Goal: Information Seeking & Learning: Learn about a topic

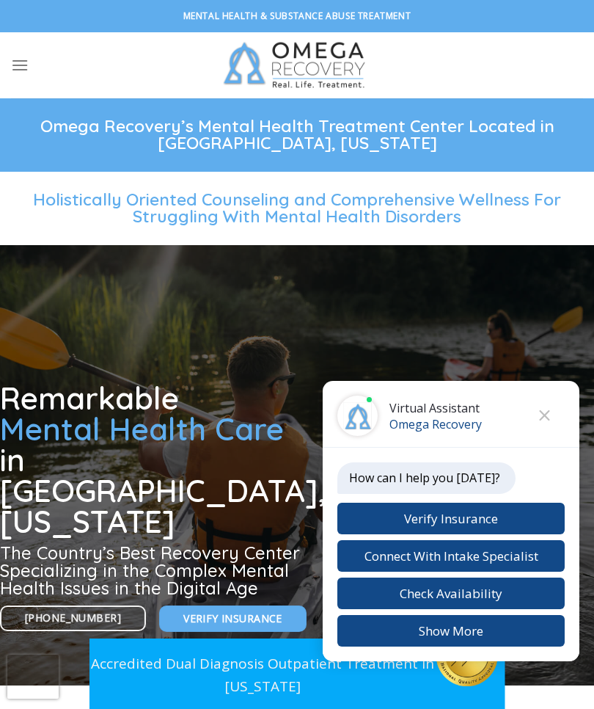
click at [550, 418] on button "Close chat" at bounding box center [545, 415] width 40 height 40
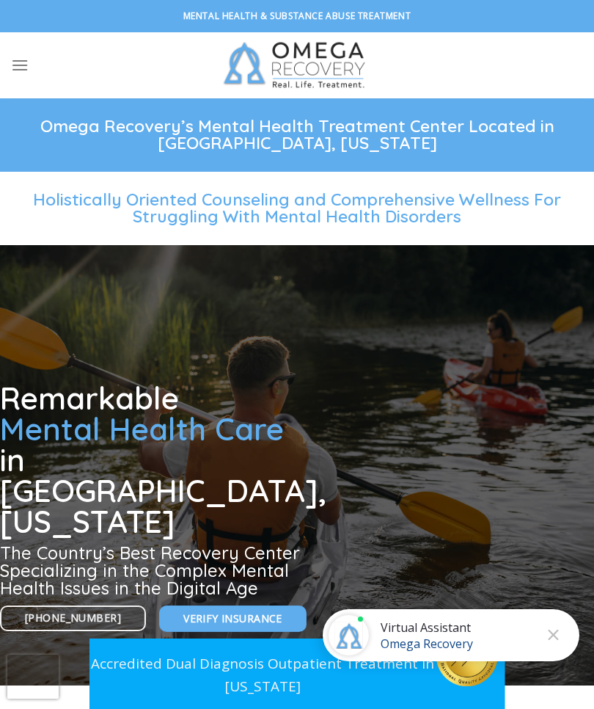
click at [560, 636] on button "Close chat" at bounding box center [553, 635] width 40 height 40
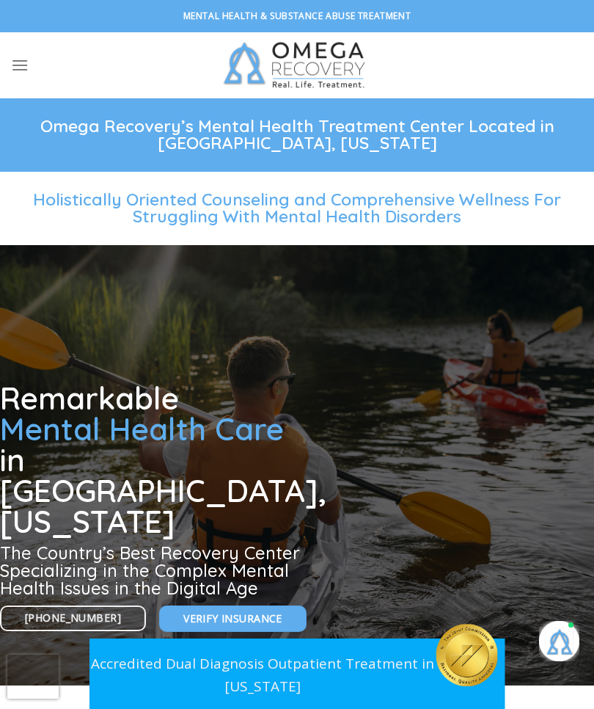
click at [275, 126] on h1 "Omega Recovery’s Mental Health Treatment Center Located in [GEOGRAPHIC_DATA], […" at bounding box center [297, 135] width 594 height 34
click at [308, 207] on span "Holistically Oriented Counseling and Comprehensive Wellness For Struggling With…" at bounding box center [297, 208] width 528 height 38
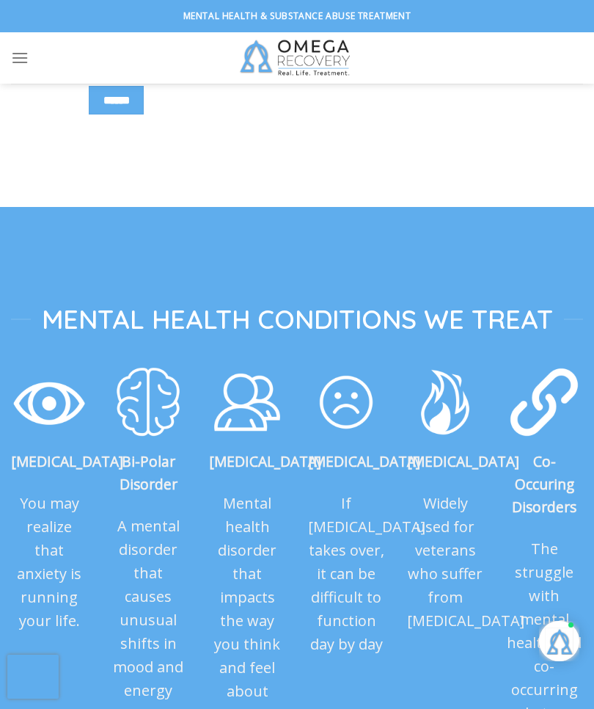
scroll to position [1458, 0]
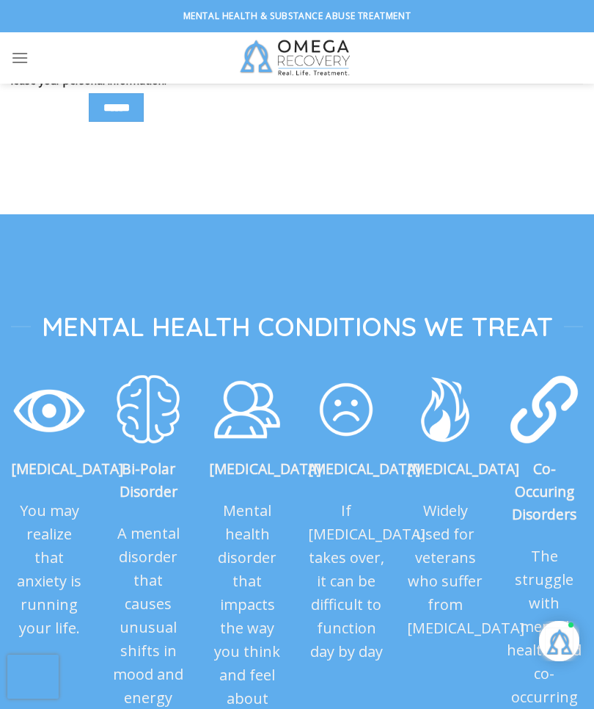
click at [148, 492] on strong "Bi-Polar Disorder" at bounding box center [149, 480] width 58 height 43
click at [152, 481] on p "Bi-Polar Disorder" at bounding box center [148, 480] width 77 height 45
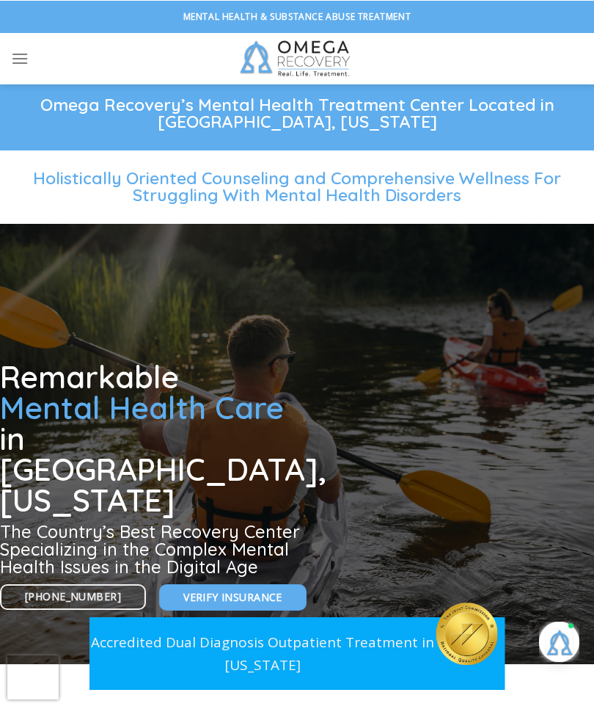
scroll to position [0, 0]
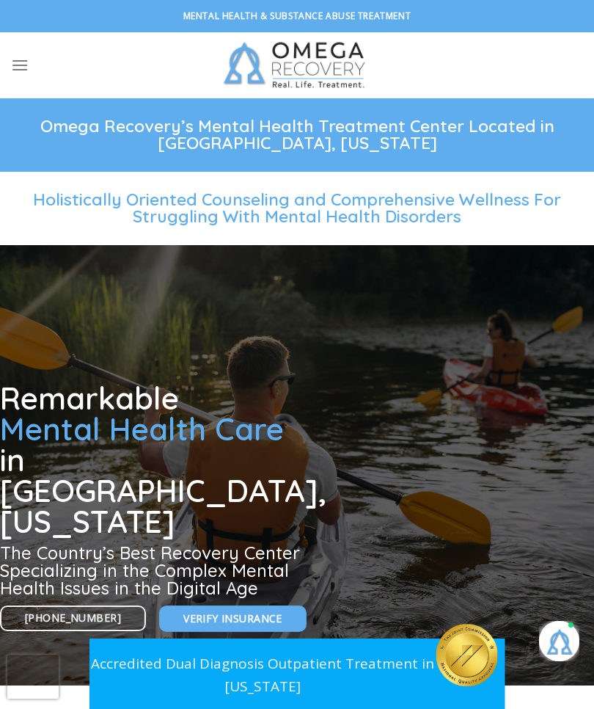
click at [211, 544] on h3 "The Country’s Best Recovery Center Specializing in the Complex Mental Health Is…" at bounding box center [163, 570] width 327 height 53
click at [177, 445] on h1 "Remarkable Mental Health Care in [GEOGRAPHIC_DATA], [US_STATE]" at bounding box center [163, 460] width 327 height 154
click at [82, 432] on span "Mental Health Care" at bounding box center [142, 428] width 284 height 39
click at [147, 470] on h1 "Remarkable Mental Health Care in [GEOGRAPHIC_DATA], [US_STATE]" at bounding box center [163, 460] width 327 height 154
click at [183, 544] on h3 "The Country’s Best Recovery Center Specializing in the Complex Mental Health Is…" at bounding box center [163, 570] width 327 height 53
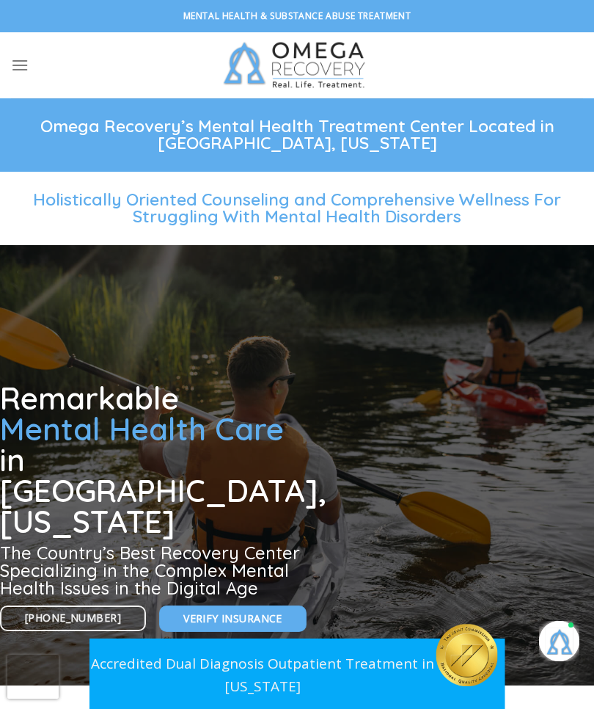
click at [248, 544] on h3 "The Country’s Best Recovery Center Specializing in the Complex Mental Health Is…" at bounding box center [163, 570] width 327 height 53
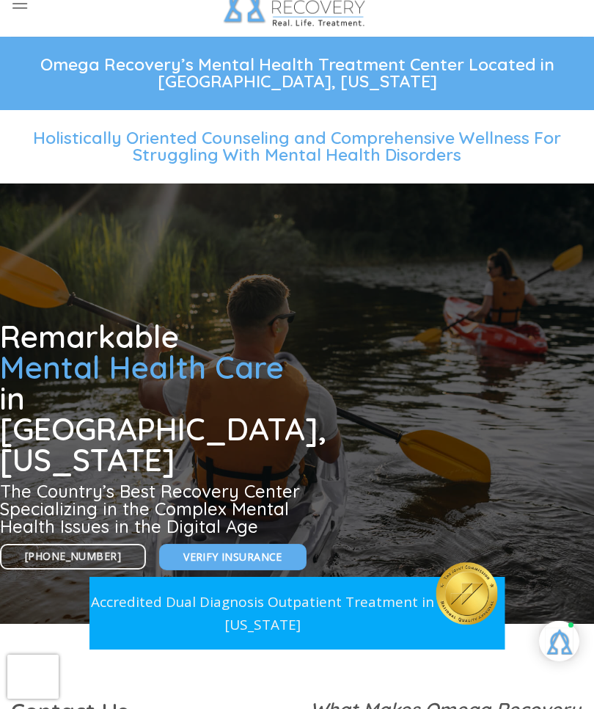
scroll to position [56, 0]
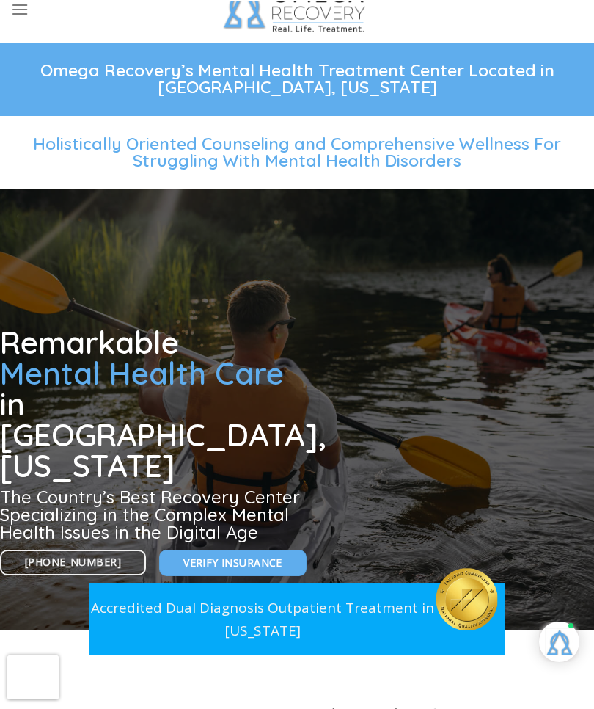
click at [282, 618] on p "Accredited Dual Diagnosis Outpatient Treatment in [US_STATE]" at bounding box center [263, 618] width 347 height 45
click at [268, 614] on p "Accredited Dual Diagnosis Outpatient Treatment in [US_STATE]" at bounding box center [263, 618] width 347 height 45
click at [332, 151] on span "Holistically Oriented Counseling and Comprehensive Wellness For Struggling With…" at bounding box center [297, 151] width 528 height 38
click at [212, 154] on span "Holistically Oriented Counseling and Comprehensive Wellness For Struggling With…" at bounding box center [297, 151] width 528 height 38
click at [342, 139] on span "Holistically Oriented Counseling and Comprehensive Wellness For Struggling With…" at bounding box center [297, 151] width 528 height 38
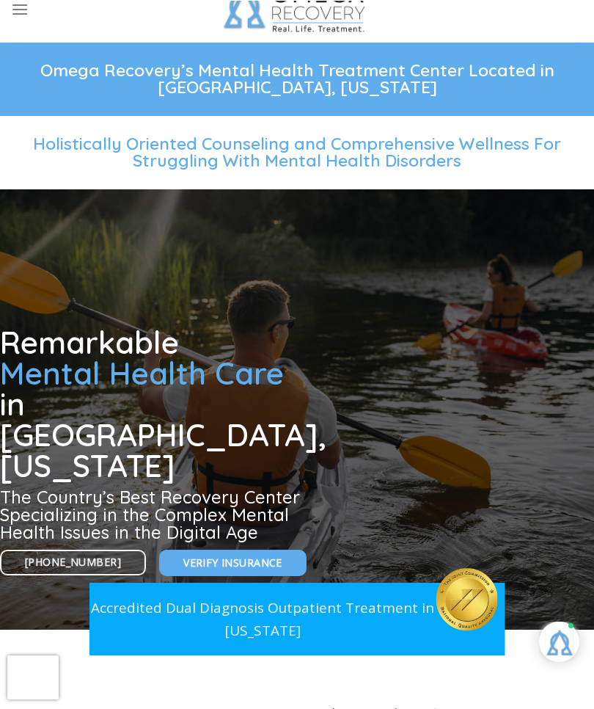
click at [440, 160] on span "Holistically Oriented Counseling and Comprehensive Wellness For Struggling With…" at bounding box center [297, 151] width 528 height 38
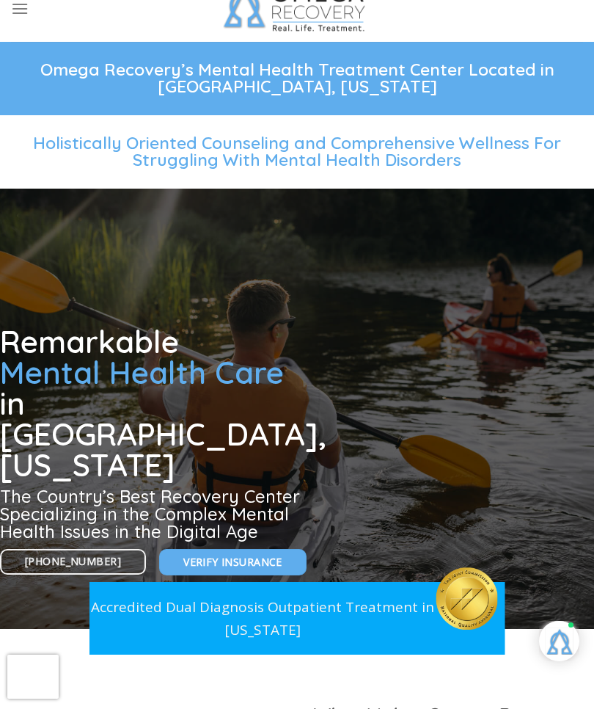
scroll to position [56, 0]
click at [321, 65] on h1 "Omega Recovery’s Mental Health Treatment Center Located in [GEOGRAPHIC_DATA], […" at bounding box center [297, 79] width 594 height 34
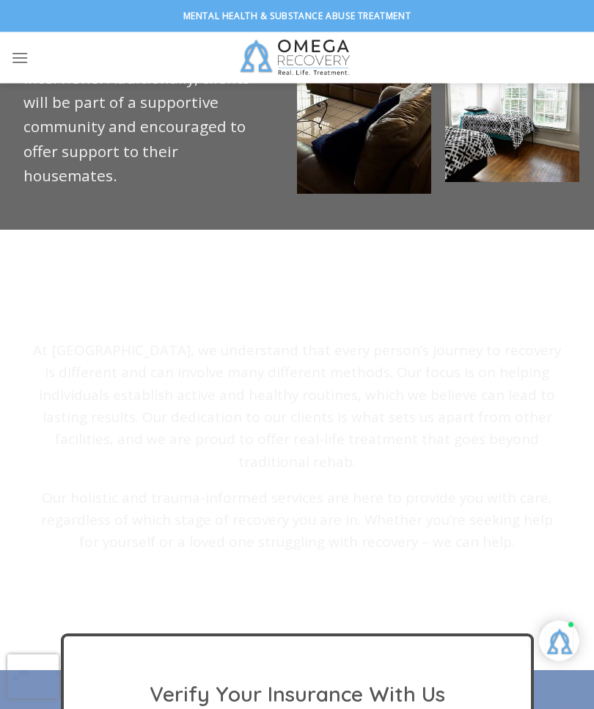
scroll to position [3629, 0]
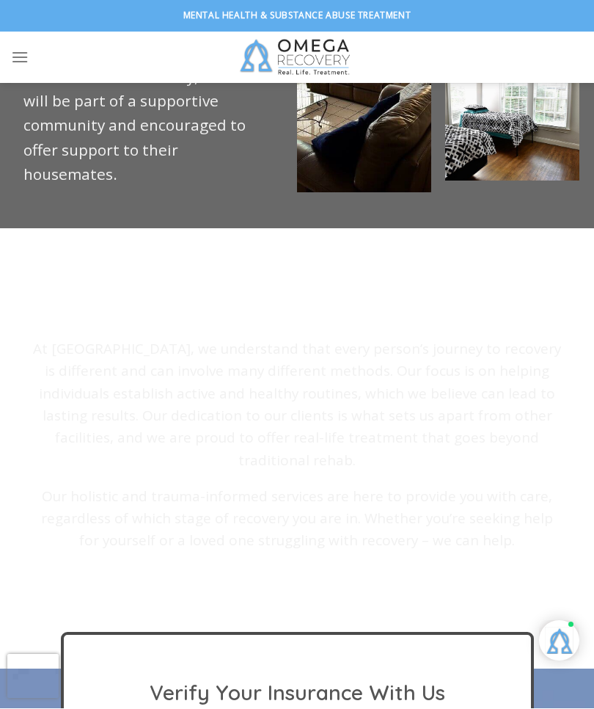
click at [302, 328] on strong "Omega Recovery’s Mission" at bounding box center [297, 308] width 393 height 39
click at [334, 608] on strong "REAL. LIFE. TREATMENT." at bounding box center [297, 584] width 427 height 47
click at [364, 552] on p "Our holistic and trauma-informed services are here to provide you with care, re…" at bounding box center [297, 519] width 535 height 67
click at [371, 471] on p "At [GEOGRAPHIC_DATA], we understand that every person’s journey to recovery is …" at bounding box center [297, 405] width 535 height 134
click at [432, 372] on p "At [GEOGRAPHIC_DATA], we understand that every person’s journey to recovery is …" at bounding box center [297, 405] width 535 height 134
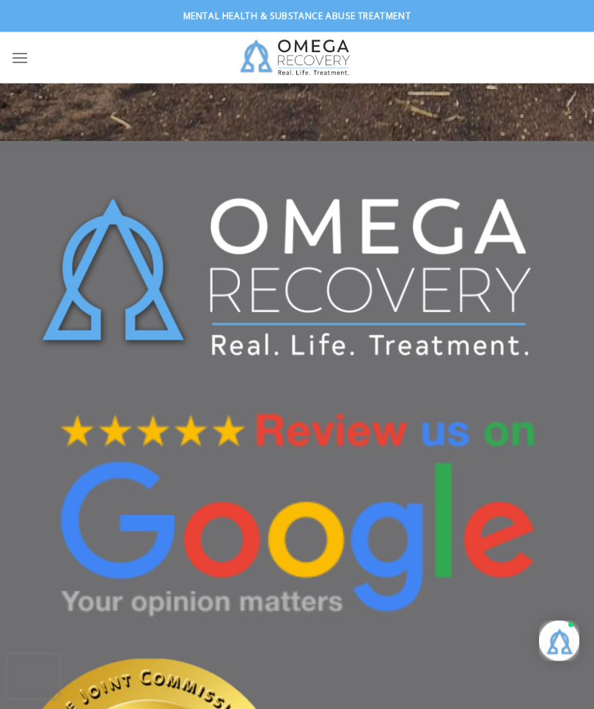
scroll to position [5870, 0]
click at [391, 375] on img at bounding box center [297, 278] width 572 height 229
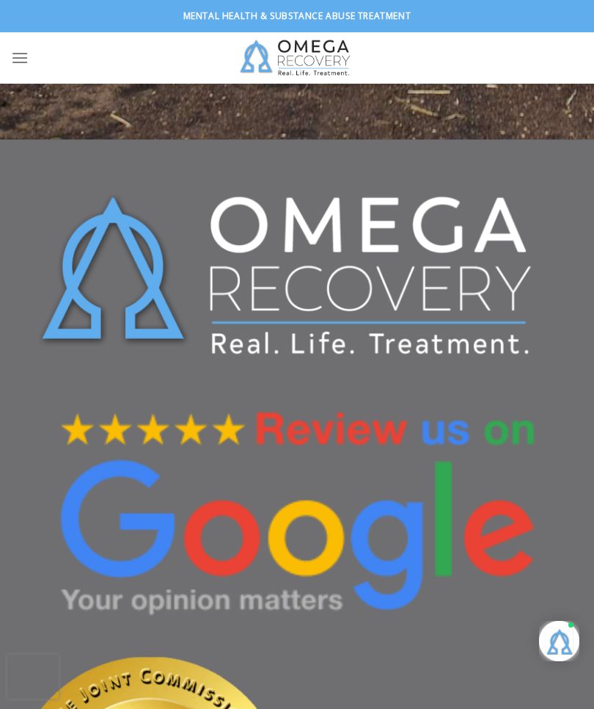
click at [298, 576] on img at bounding box center [297, 514] width 486 height 222
click at [259, 625] on img at bounding box center [297, 514] width 486 height 222
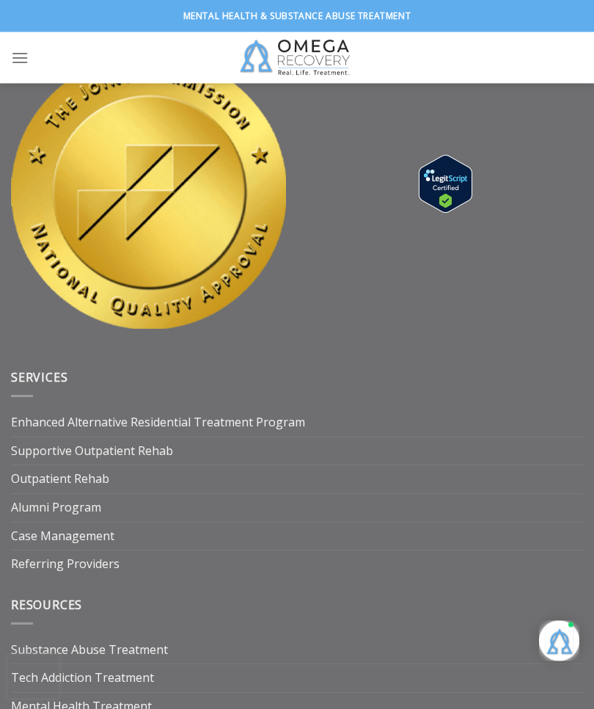
scroll to position [6475, 0]
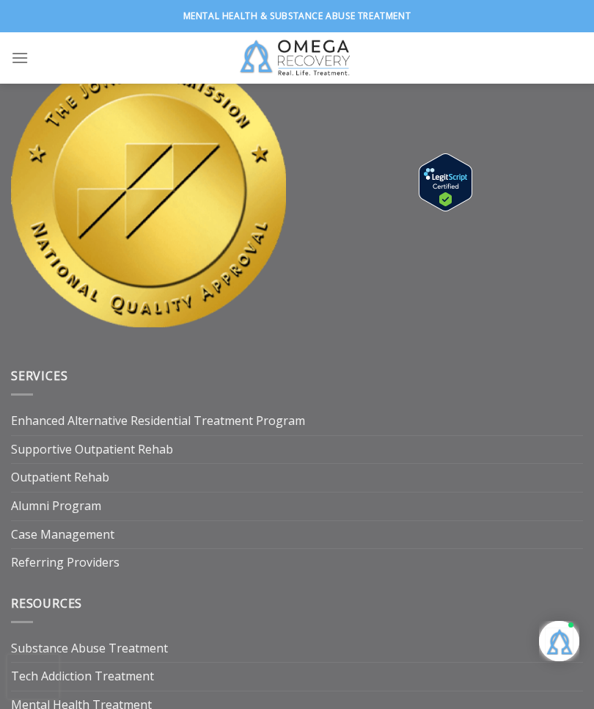
click at [212, 435] on link "Enhanced Alternative Residential Treatment Program" at bounding box center [158, 421] width 294 height 28
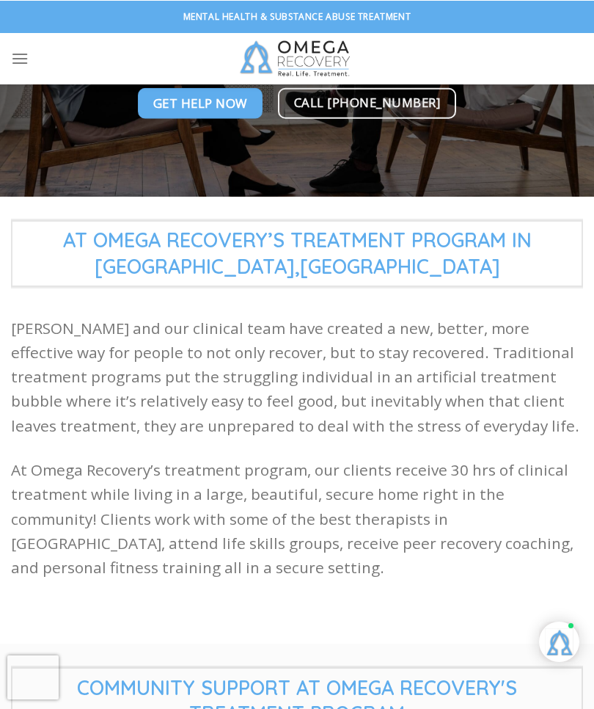
scroll to position [195, 0]
